Goal: Find specific page/section: Find specific page/section

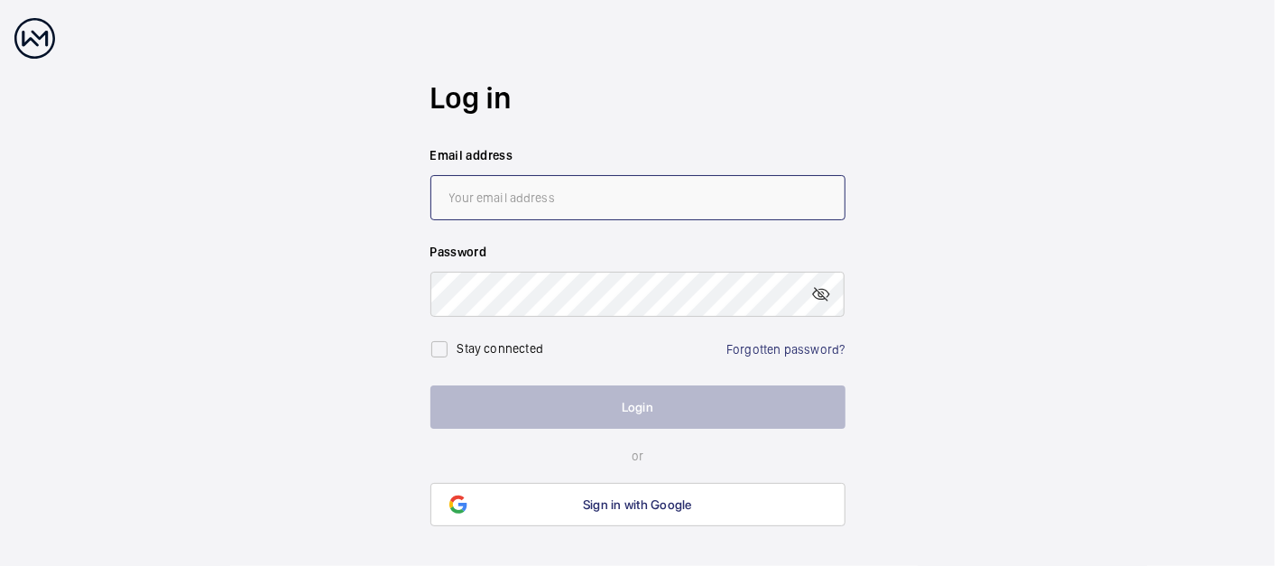
type input "[EMAIL_ADDRESS][DOMAIN_NAME]"
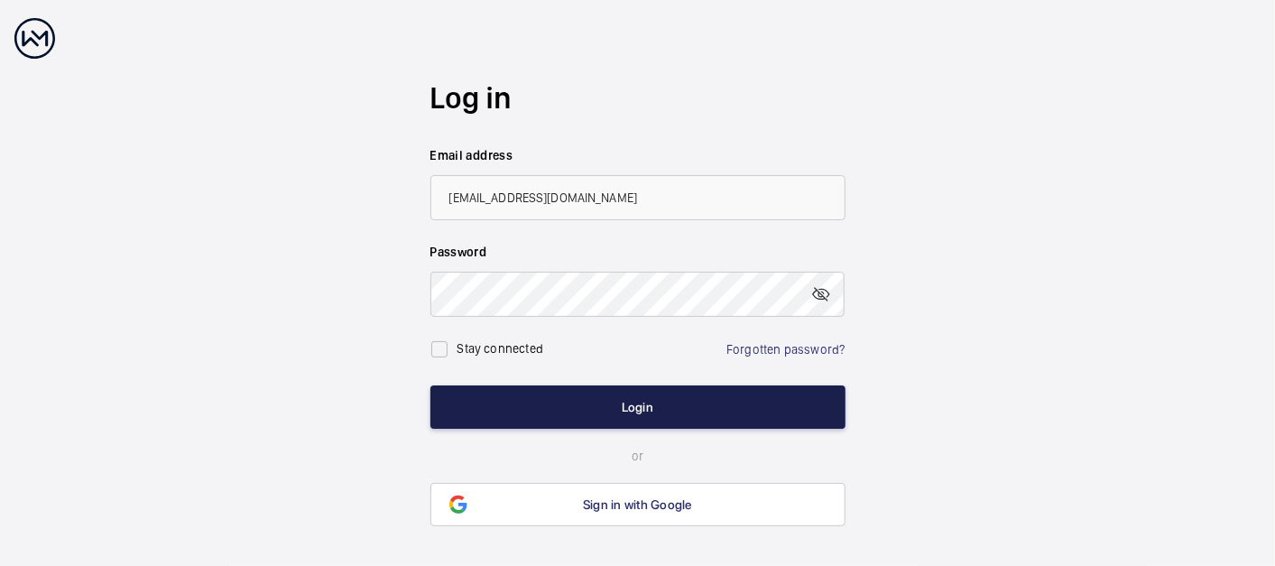
click at [633, 400] on button "Login" at bounding box center [637, 406] width 415 height 43
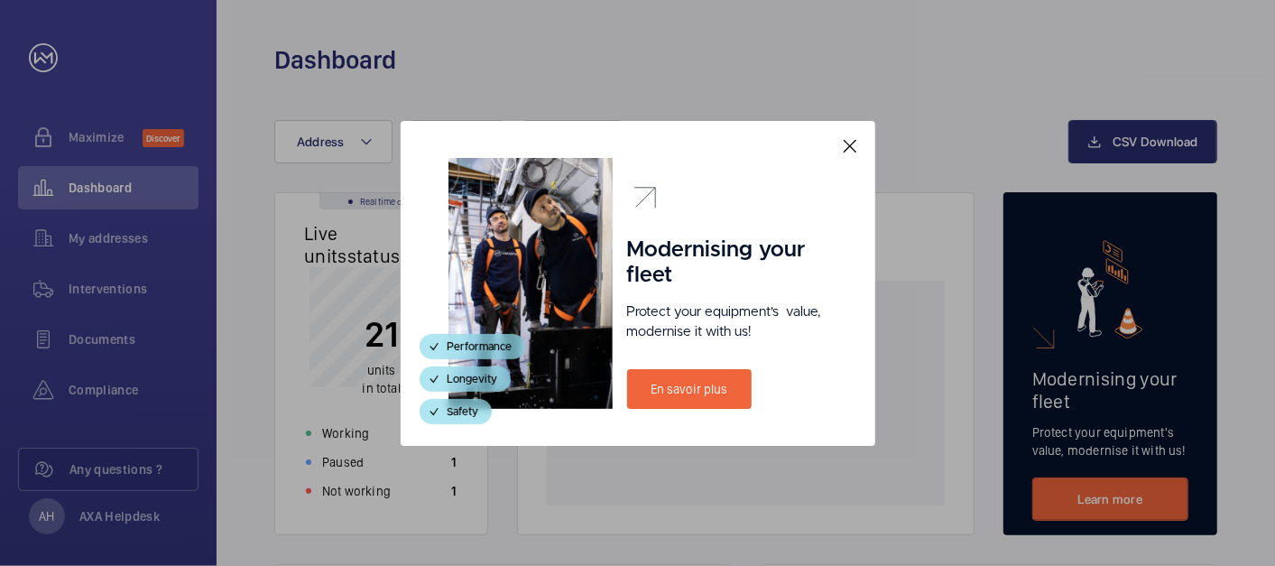
drag, startPoint x: 857, startPoint y: 144, endPoint x: 837, endPoint y: 149, distance: 20.4
click at [856, 144] on mat-icon at bounding box center [850, 146] width 22 height 22
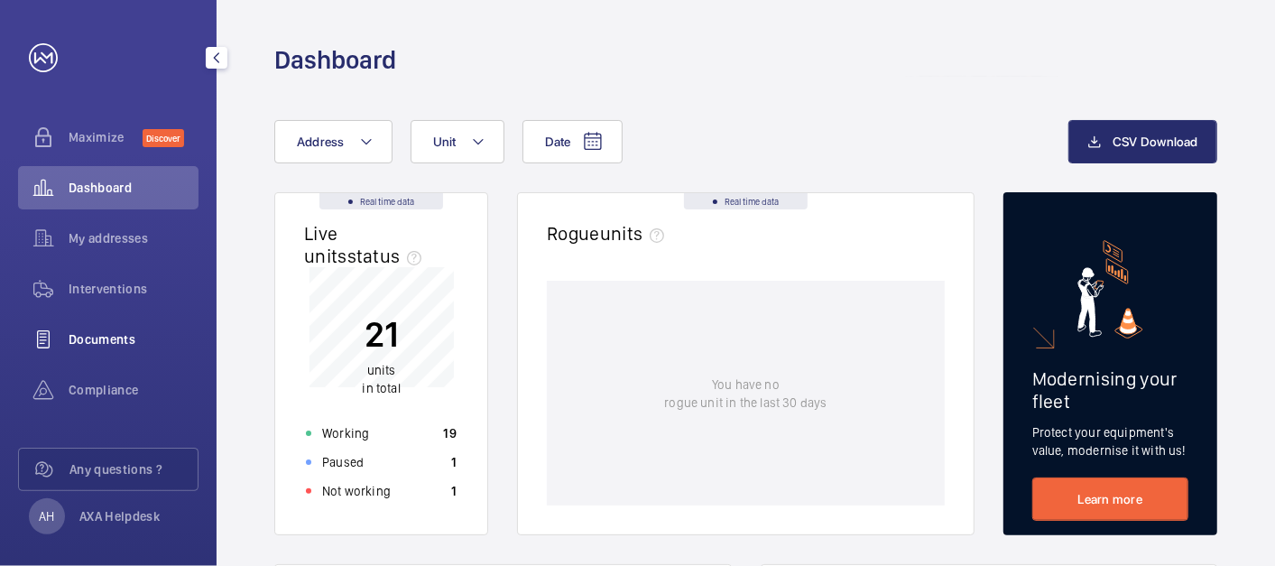
click at [96, 340] on span "Documents" at bounding box center [134, 339] width 130 height 18
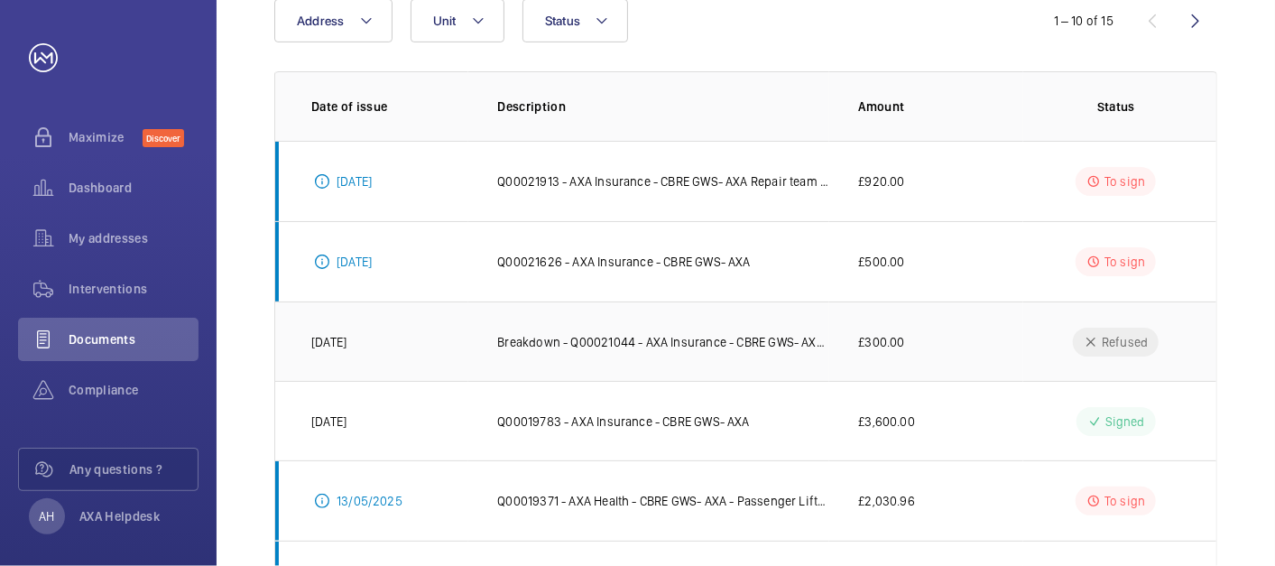
scroll to position [300, 0]
